Goal: Task Accomplishment & Management: Complete application form

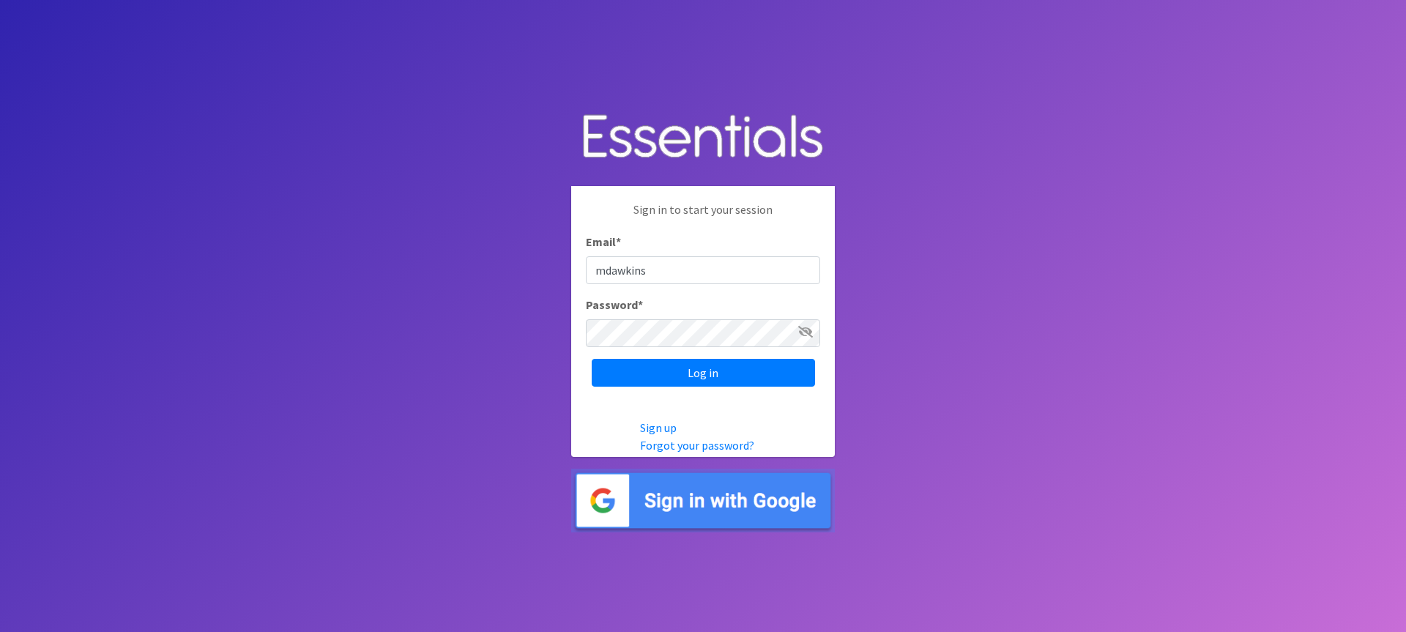
type input "[EMAIL_ADDRESS][DOMAIN_NAME]"
click at [704, 376] on input "Log in" at bounding box center [703, 373] width 223 height 28
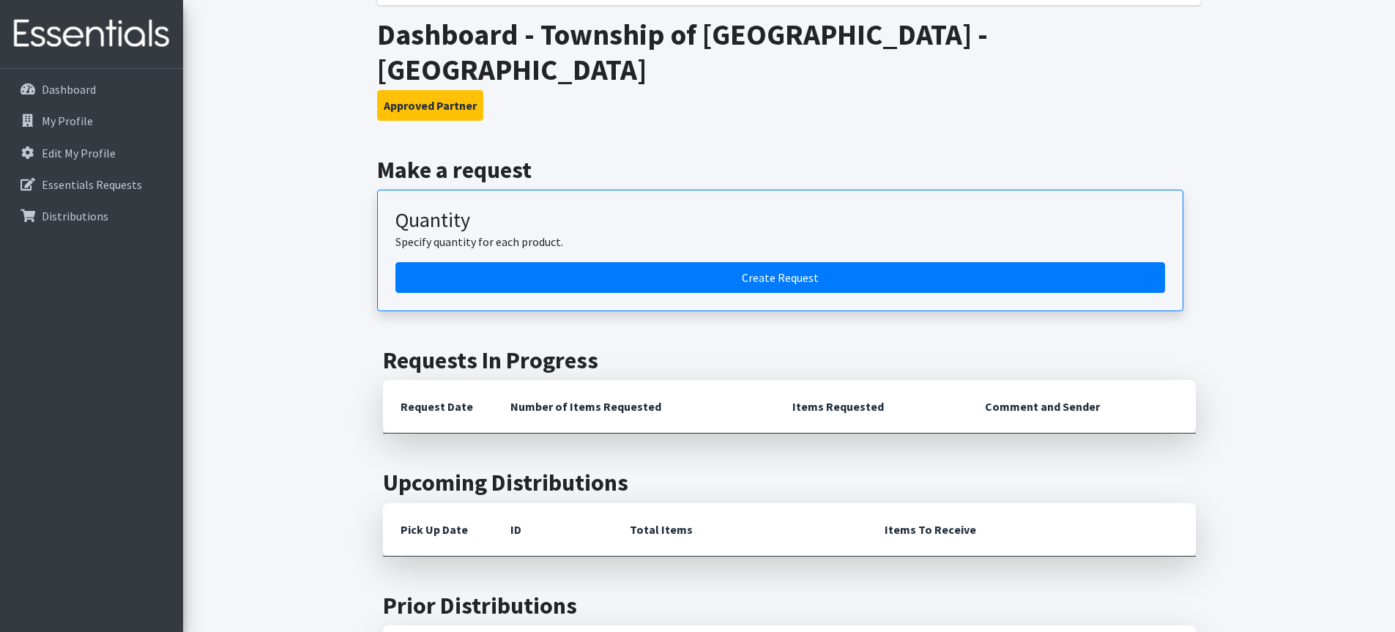
scroll to position [221, 0]
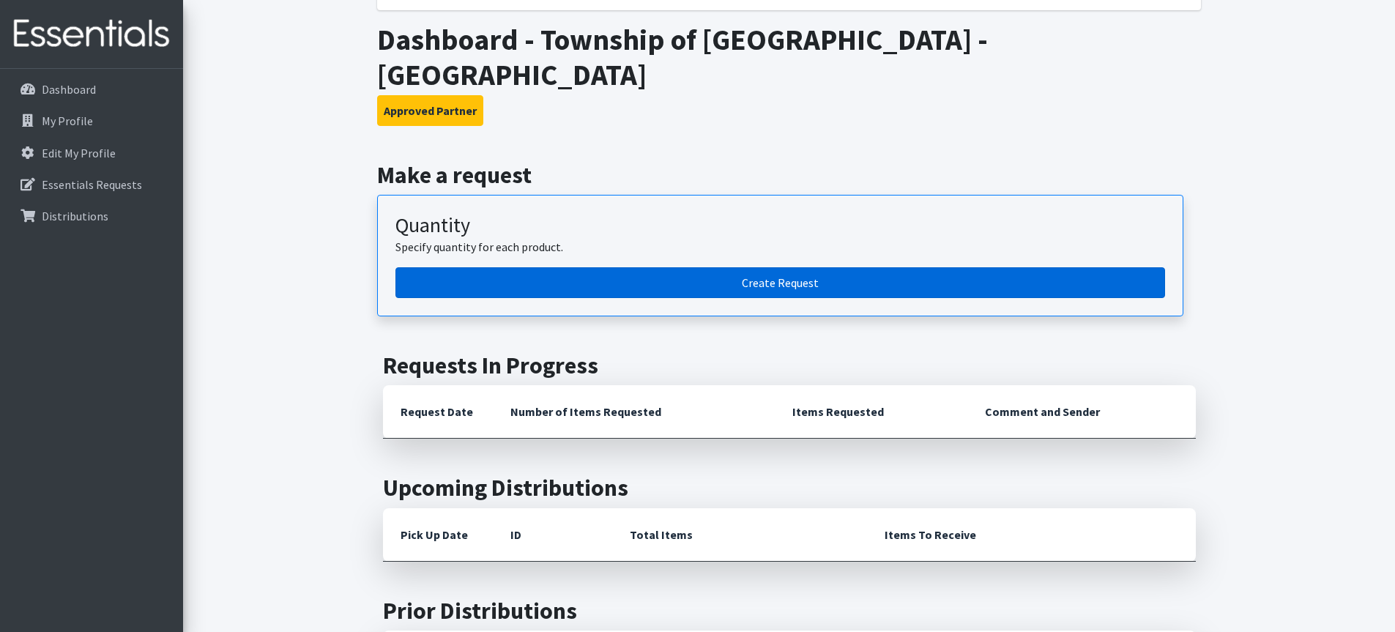
click at [783, 267] on link "Create Request" at bounding box center [780, 282] width 770 height 31
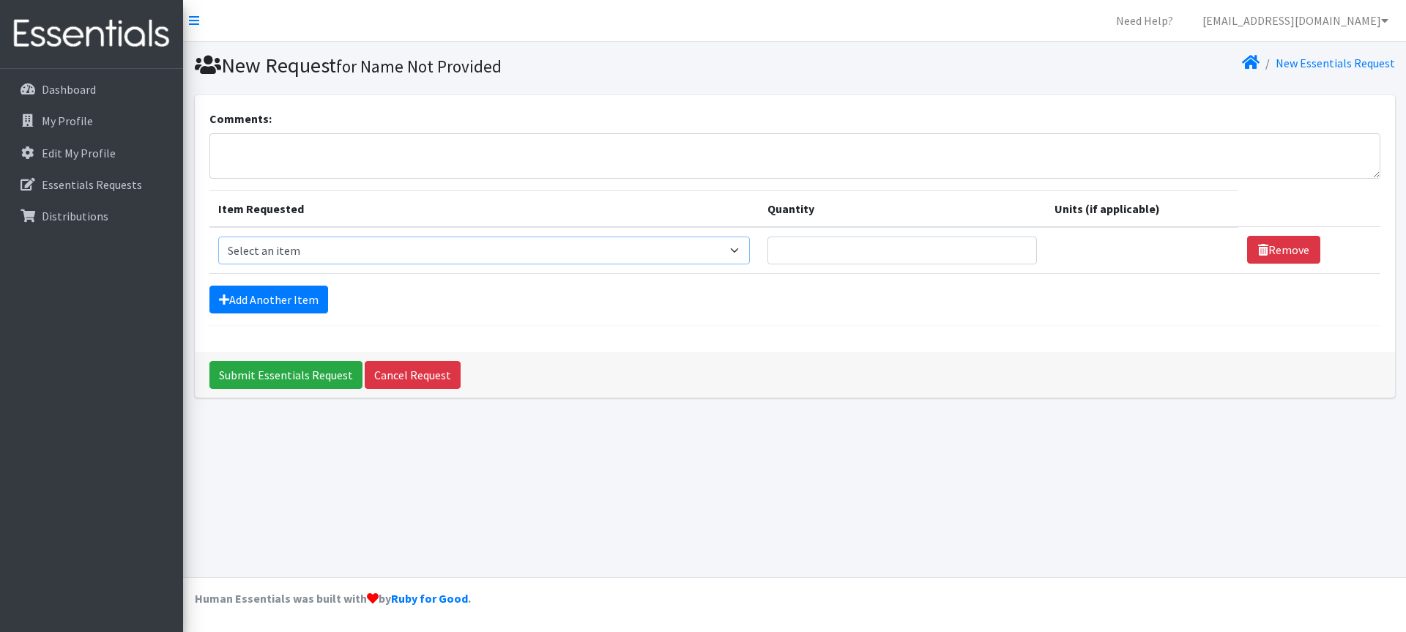
click at [745, 247] on select "Select an item # of Children this order will serve # of Individuals Living in H…" at bounding box center [484, 251] width 532 height 28
click at [857, 256] on input "Quantity" at bounding box center [901, 251] width 269 height 28
click at [1016, 244] on input "1" at bounding box center [901, 251] width 269 height 28
click at [1010, 244] on input "2" at bounding box center [901, 251] width 269 height 28
click at [1010, 244] on input "3" at bounding box center [901, 251] width 269 height 28
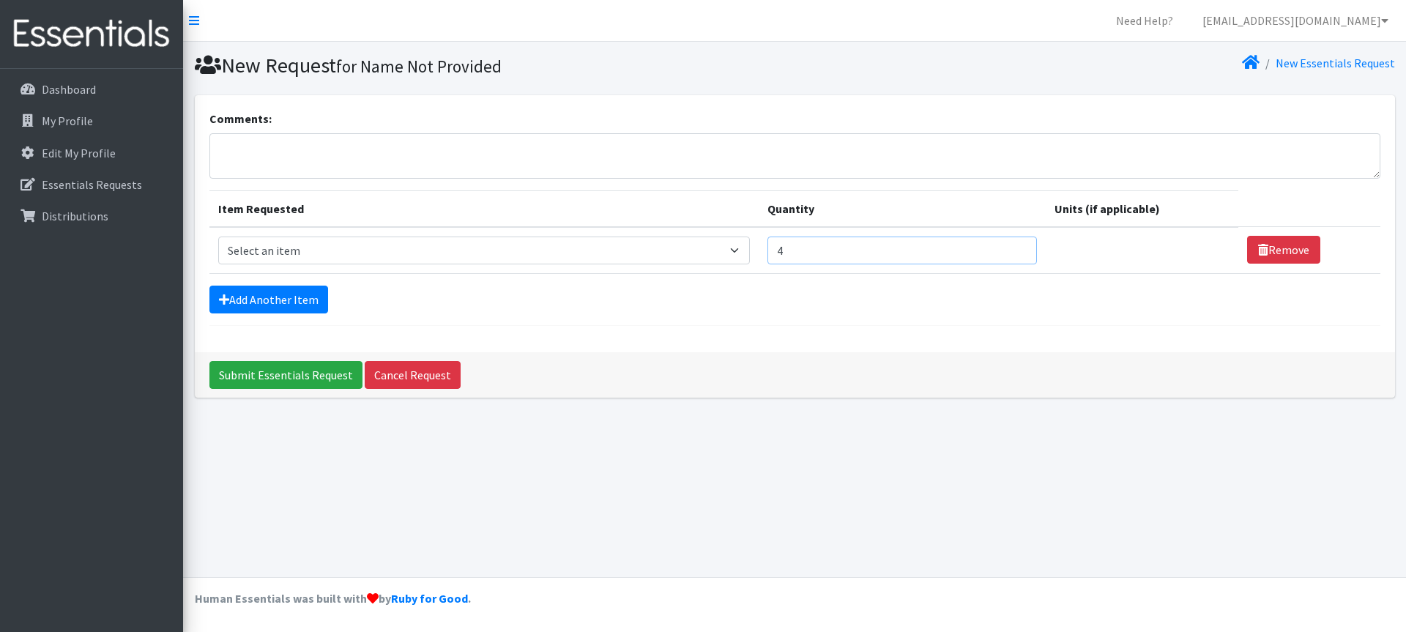
click at [1010, 244] on input "4" at bounding box center [901, 251] width 269 height 28
click at [1010, 244] on input "5" at bounding box center [901, 251] width 269 height 28
click at [1010, 244] on input "6" at bounding box center [901, 251] width 269 height 28
click at [1010, 244] on input "7" at bounding box center [901, 251] width 269 height 28
type input "8"
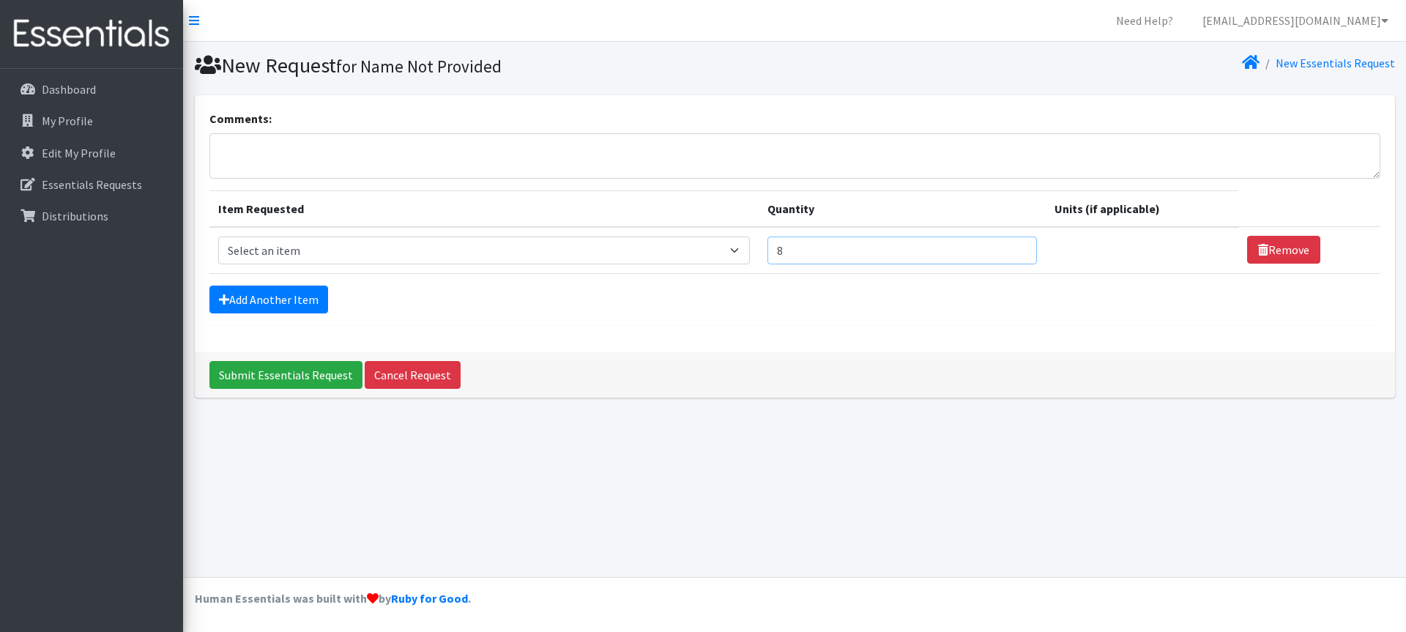
click at [1010, 244] on input "8" at bounding box center [901, 251] width 269 height 28
click at [250, 253] on select "Select an item # of Children this order will serve # of Individuals Living in H…" at bounding box center [484, 251] width 532 height 28
click at [252, 250] on select "Select an item # of Children this order will serve # of Individuals Living in H…" at bounding box center [484, 251] width 532 height 28
click at [743, 252] on select "Select an item # of Children this order will serve # of Individuals Living in H…" at bounding box center [484, 251] width 532 height 28
click at [278, 250] on select "Select an item # of Children this order will serve # of Individuals Living in H…" at bounding box center [484, 251] width 532 height 28
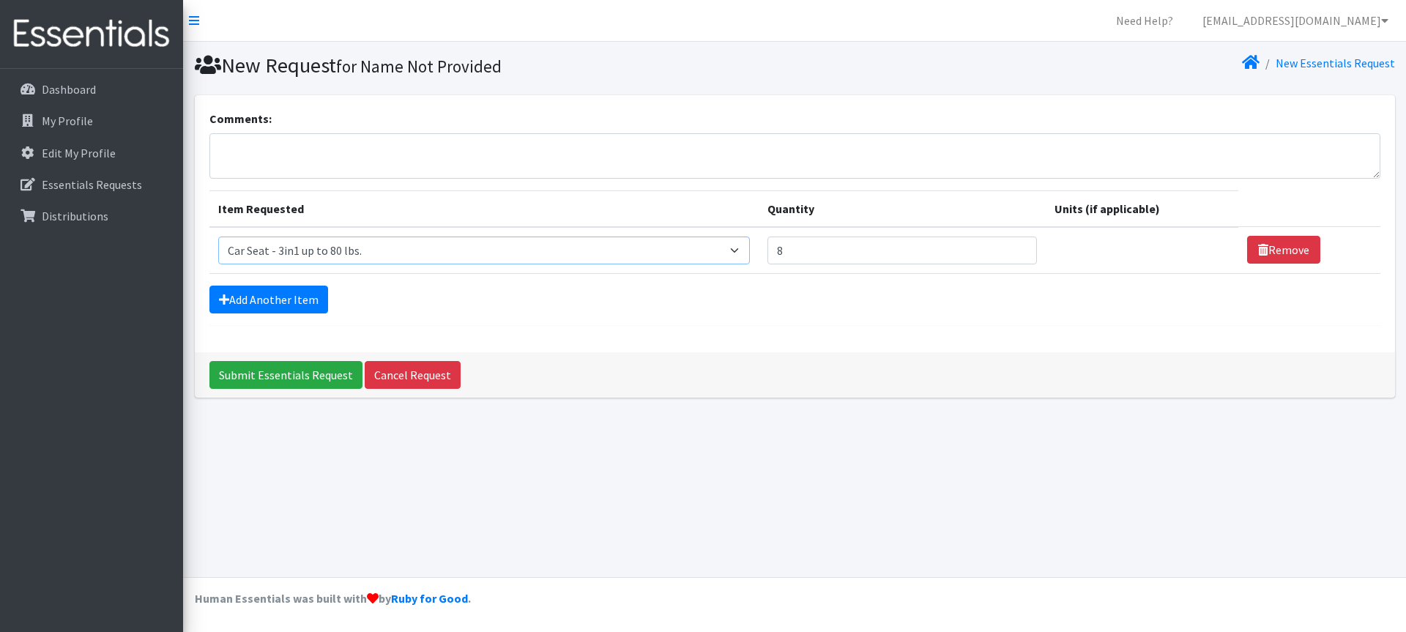
click at [741, 250] on select "Select an item # of Children this order will serve # of Individuals Living in H…" at bounding box center [484, 251] width 532 height 28
select select "1964"
click at [218, 237] on select "Select an item # of Children this order will serve # of Individuals Living in H…" at bounding box center [484, 251] width 532 height 28
click at [308, 253] on select "Select an item # of Children this order will serve # of Individuals Living in H…" at bounding box center [480, 251] width 524 height 28
click at [319, 250] on select "Select an item # of Children this order will serve # of Individuals Living in H…" at bounding box center [480, 251] width 524 height 28
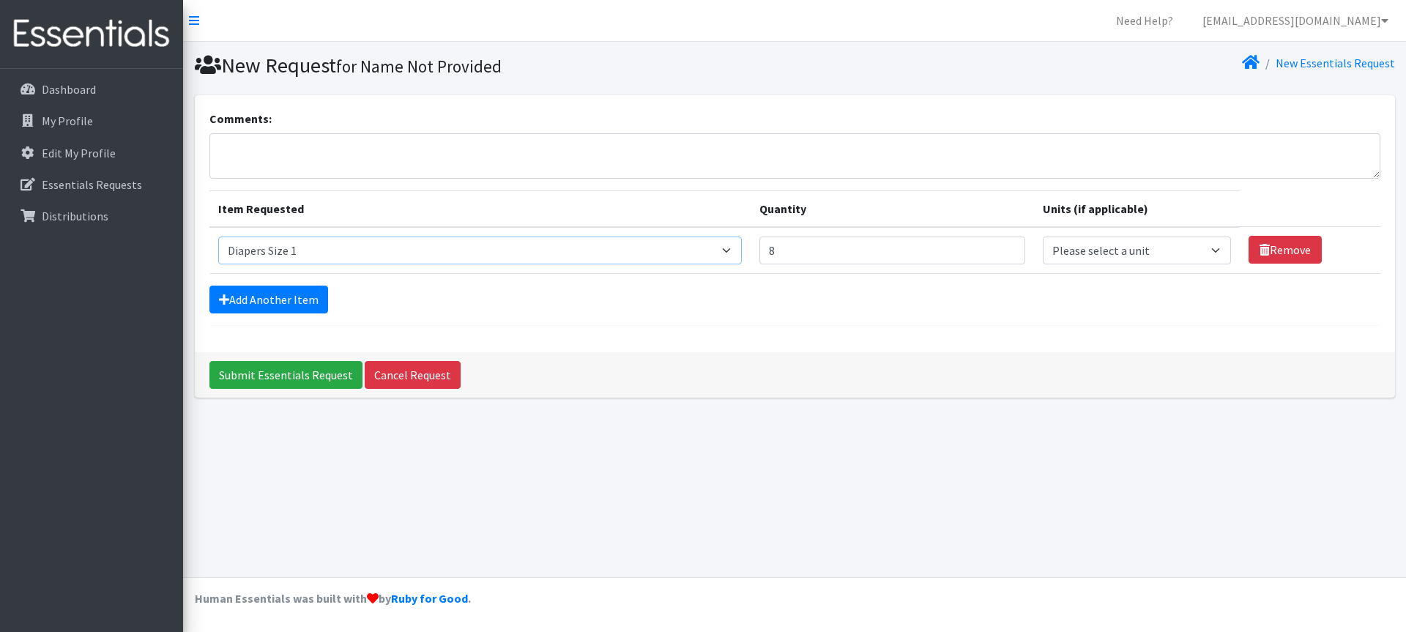
drag, startPoint x: 319, startPoint y: 250, endPoint x: 328, endPoint y: 250, distance: 9.5
click at [319, 250] on select "Select an item # of Children this order will serve # of Individuals Living in H…" at bounding box center [480, 251] width 524 height 28
click at [302, 251] on select "Select an item # of Children this order will serve # of Individuals Living in H…" at bounding box center [480, 251] width 524 height 28
click at [242, 150] on textarea "Comments:" at bounding box center [794, 155] width 1171 height 45
type textarea "Coterie diapers infant"
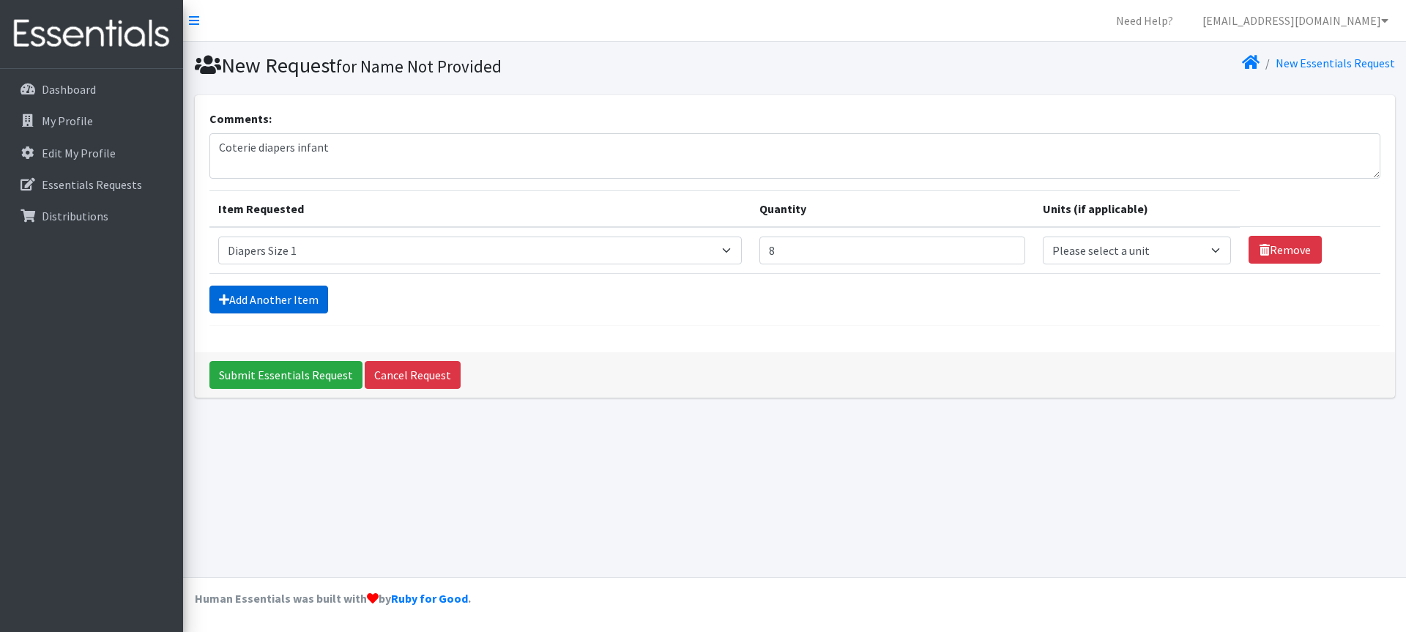
click at [291, 302] on link "Add Another Item" at bounding box center [268, 300] width 119 height 28
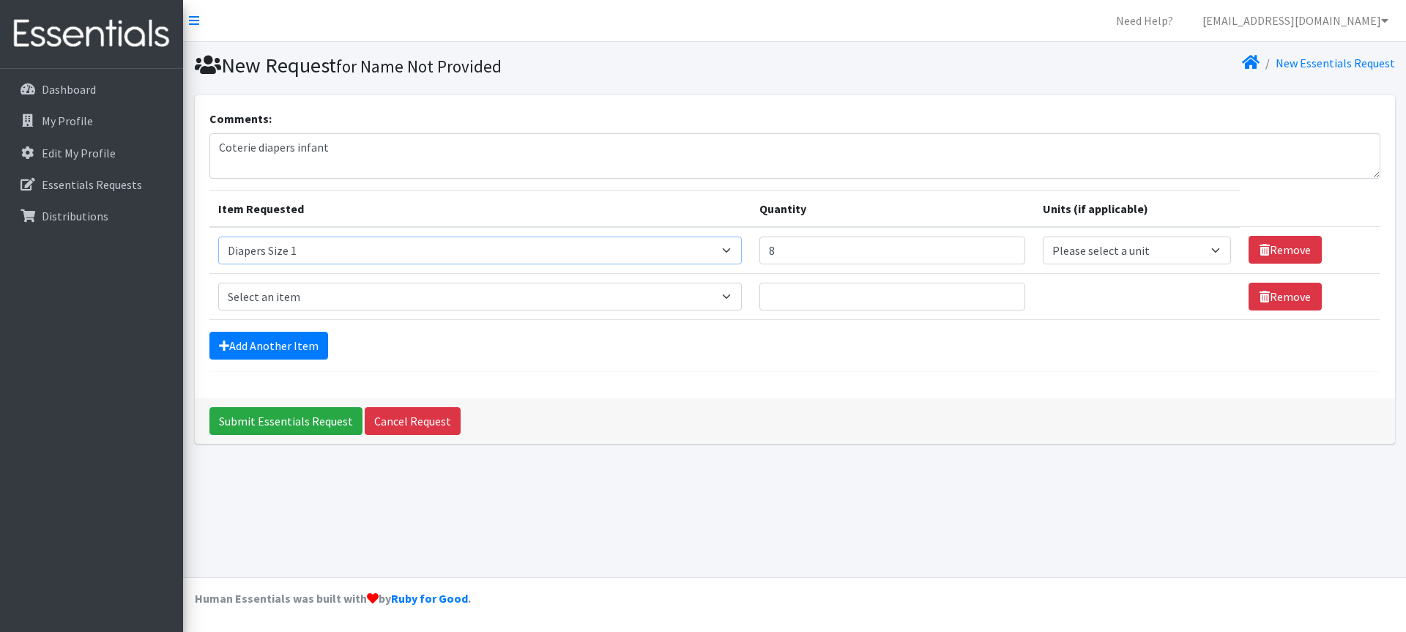
click at [734, 250] on select "Select an item # of Children this order will serve # of Individuals Living in H…" at bounding box center [480, 251] width 524 height 28
click at [218, 237] on select "Select an item # of Children this order will serve # of Individuals Living in H…" at bounding box center [480, 251] width 524 height 28
click at [740, 250] on select "Select an item # of Children this order will serve # of Individuals Living in H…" at bounding box center [484, 251] width 532 height 28
click at [849, 533] on div "New Request for Name Not Provided New Essentials Request Comments: Coterie diap…" at bounding box center [794, 309] width 1223 height 535
click at [740, 248] on select "Select an item # of Children this order will serve # of Individuals Living in H…" at bounding box center [484, 251] width 532 height 28
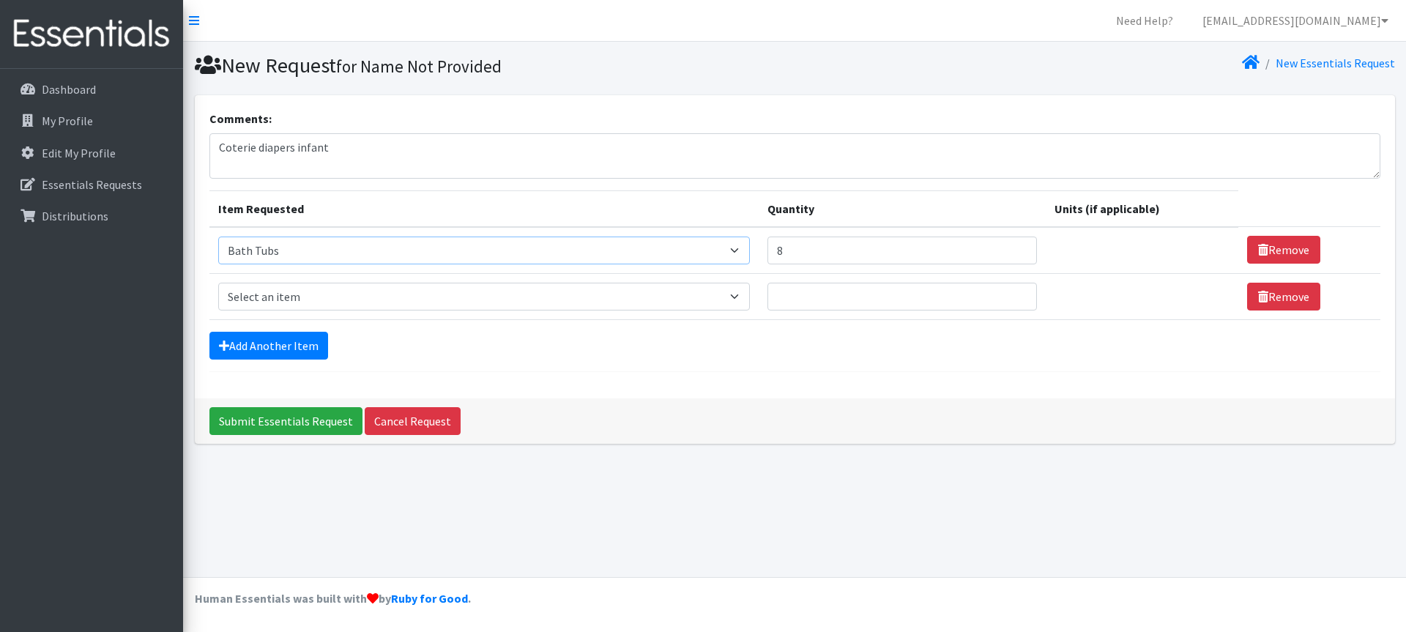
click at [218, 237] on select "Select an item # of Children this order will serve # of Individuals Living in H…" at bounding box center [484, 251] width 532 height 28
click at [279, 250] on select "Select an item # of Children this order will serve # of Individuals Living in H…" at bounding box center [484, 251] width 532 height 28
click at [743, 247] on select "Select an item # of Children this order will serve # of Individuals Living in H…" at bounding box center [484, 251] width 532 height 28
select select "1929"
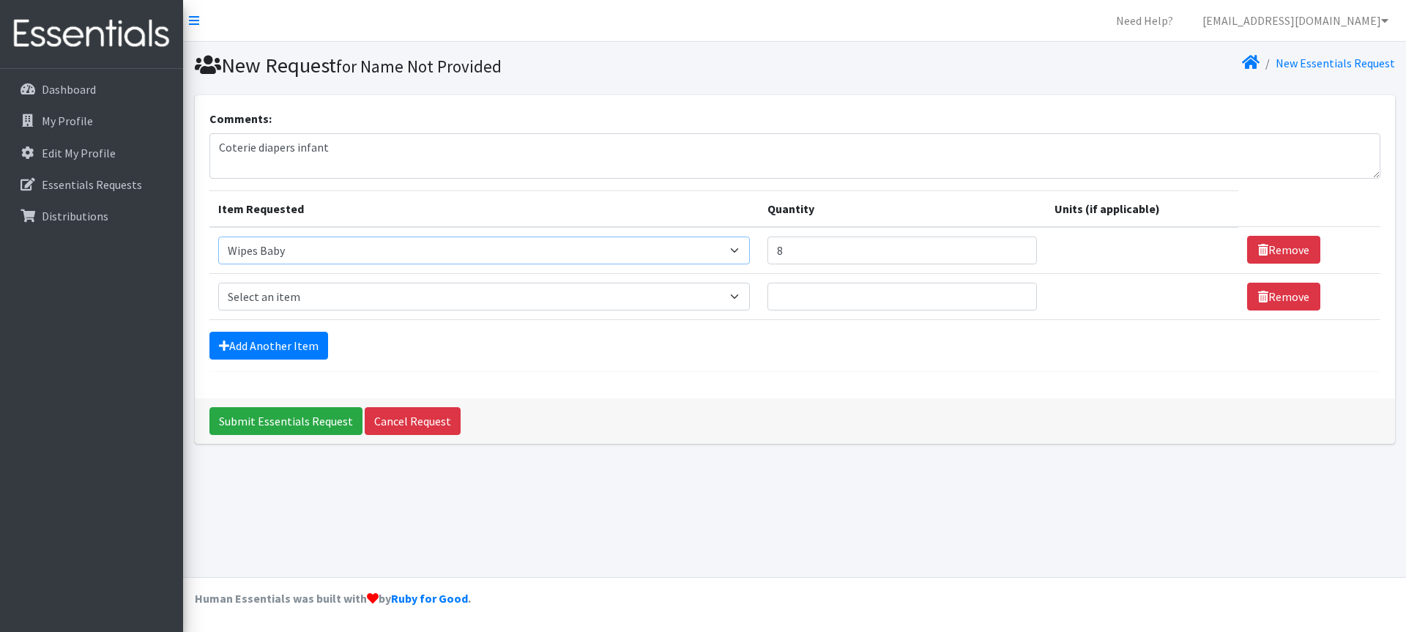
click at [218, 237] on select "Select an item # of Children this order will serve # of Individuals Living in H…" at bounding box center [484, 251] width 532 height 28
click at [740, 249] on select "Select an item # of Children this order will serve # of Individuals Living in H…" at bounding box center [484, 251] width 532 height 28
click at [877, 409] on div "Submit Essentials Request Cancel Request" at bounding box center [795, 420] width 1200 height 45
click at [69, 178] on p "Essentials Requests" at bounding box center [92, 184] width 100 height 15
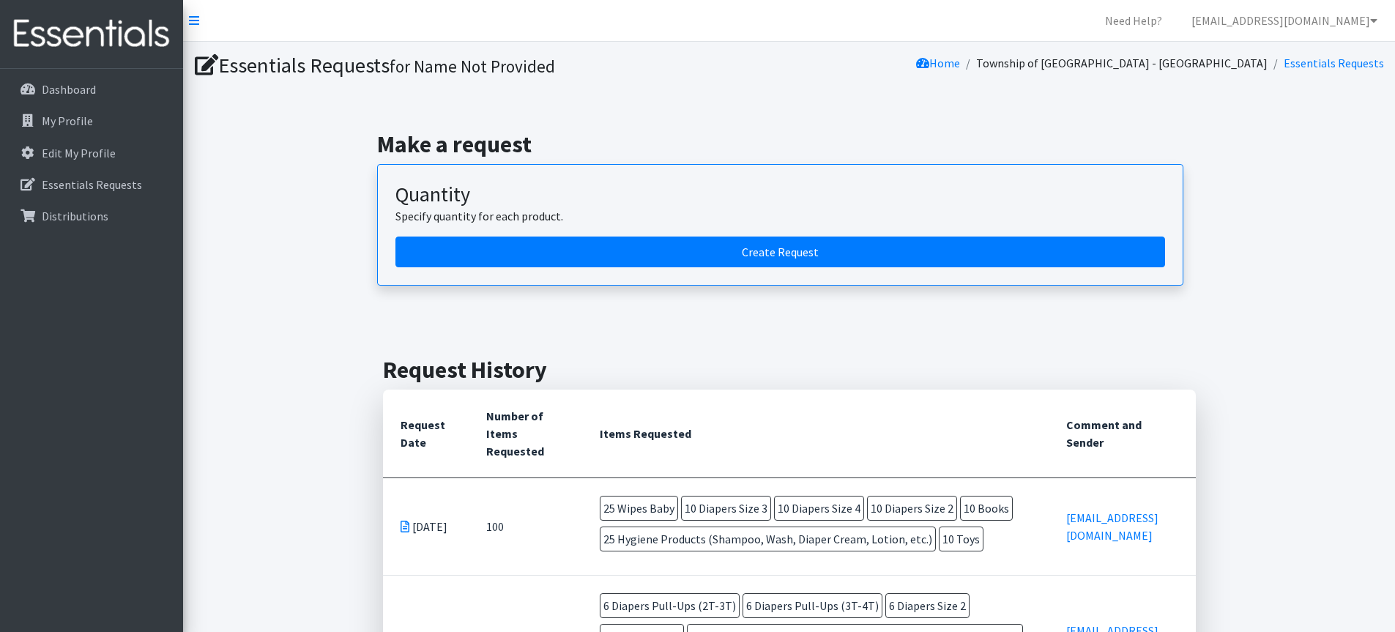
click at [277, 184] on div "Make a request Quantity Specify quantity for each product. Create Request" at bounding box center [789, 208] width 1200 height 226
click at [309, 201] on div "Make a request Quantity Specify quantity for each product. Create Request" at bounding box center [789, 208] width 1200 height 226
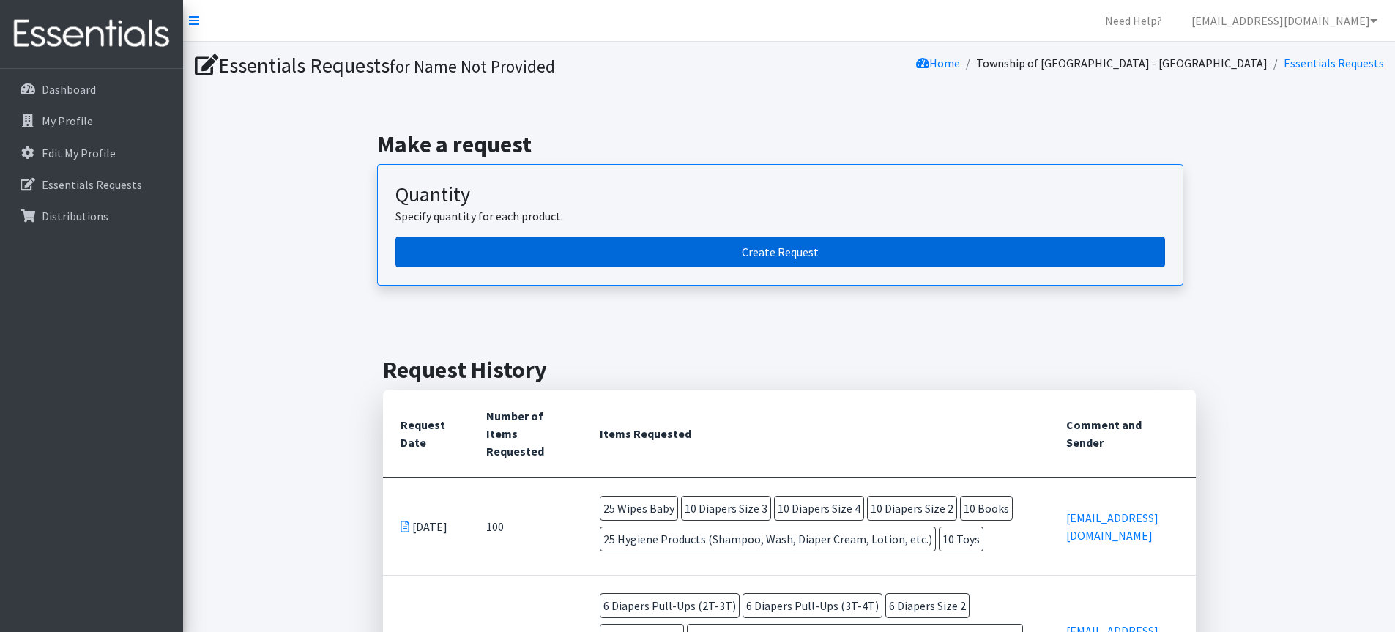
click at [746, 251] on link "Create Request" at bounding box center [780, 252] width 770 height 31
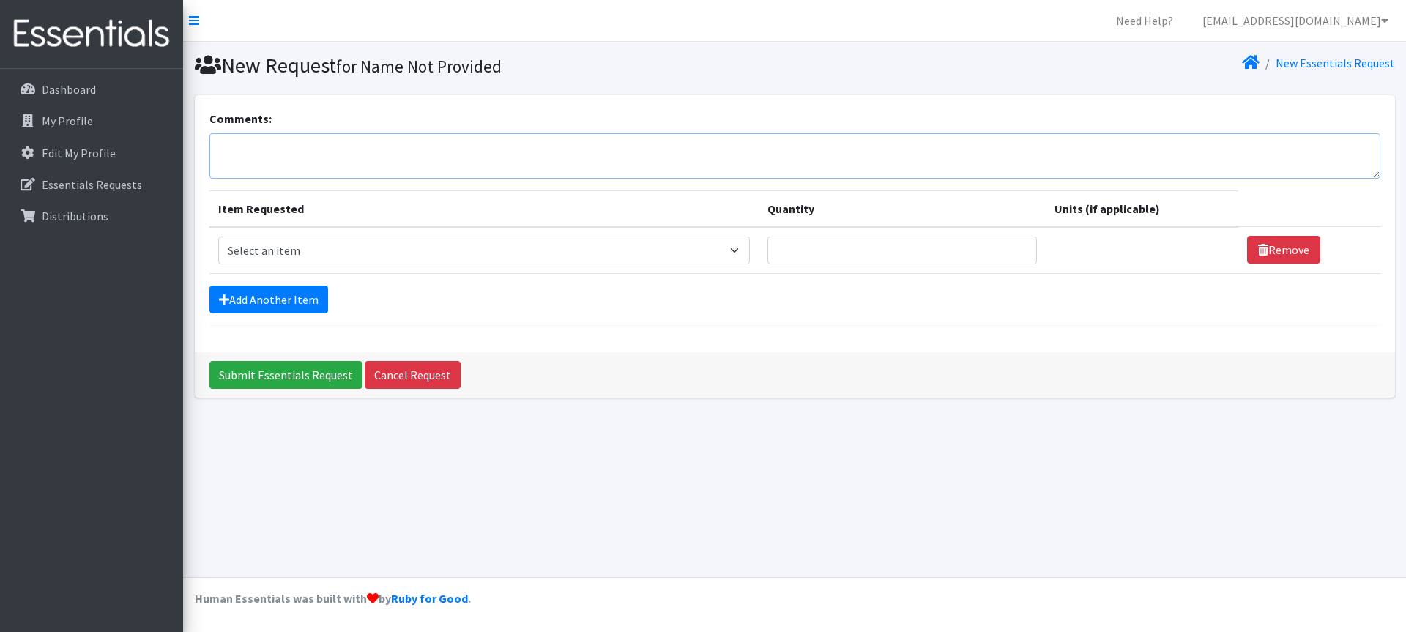
click at [250, 144] on textarea "Comments:" at bounding box center [794, 155] width 1171 height 45
